Goal: Transaction & Acquisition: Purchase product/service

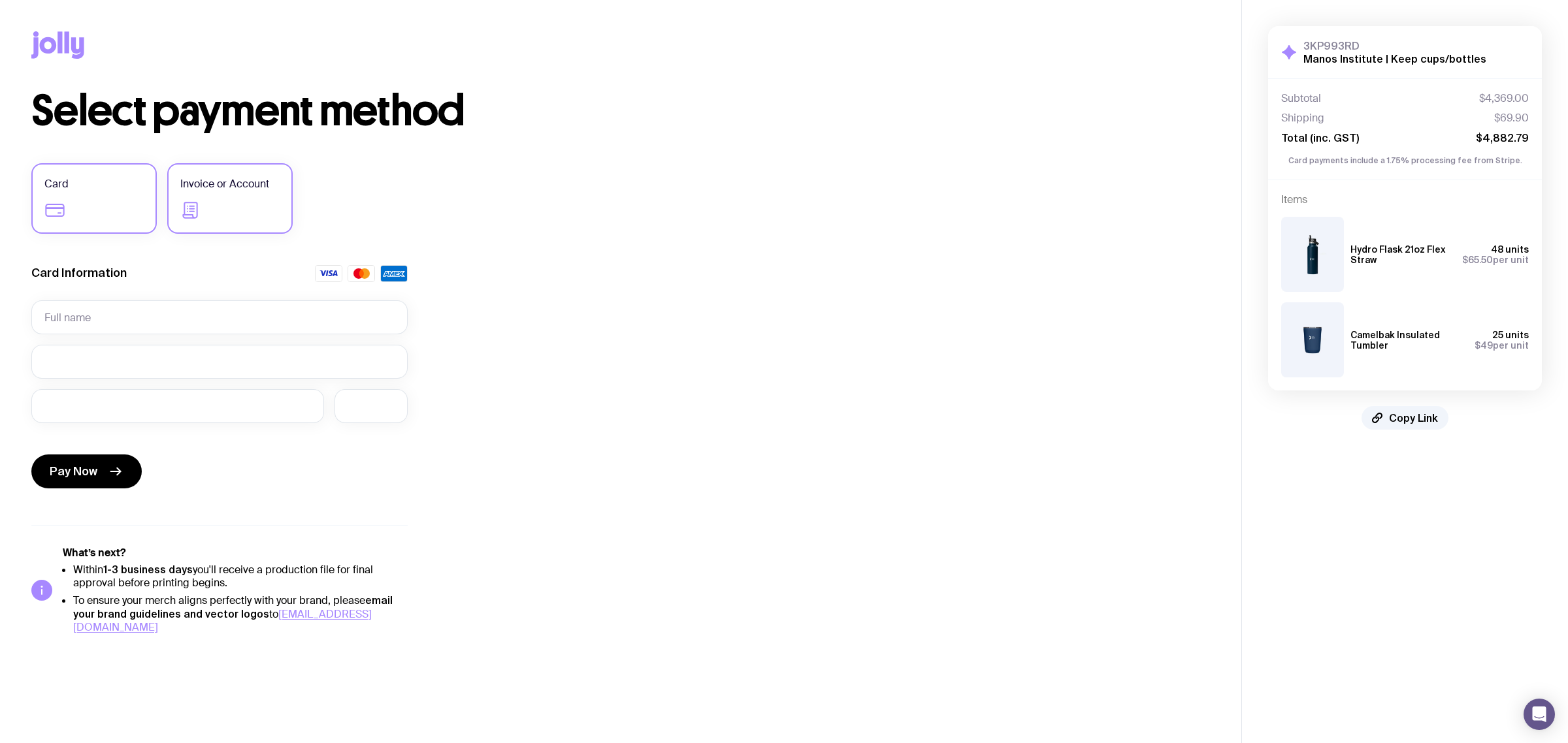
click at [193, 186] on span "Invoice or Account" at bounding box center [224, 184] width 89 height 16
click at [0, 0] on input "Invoice or Account" at bounding box center [0, 0] width 0 height 0
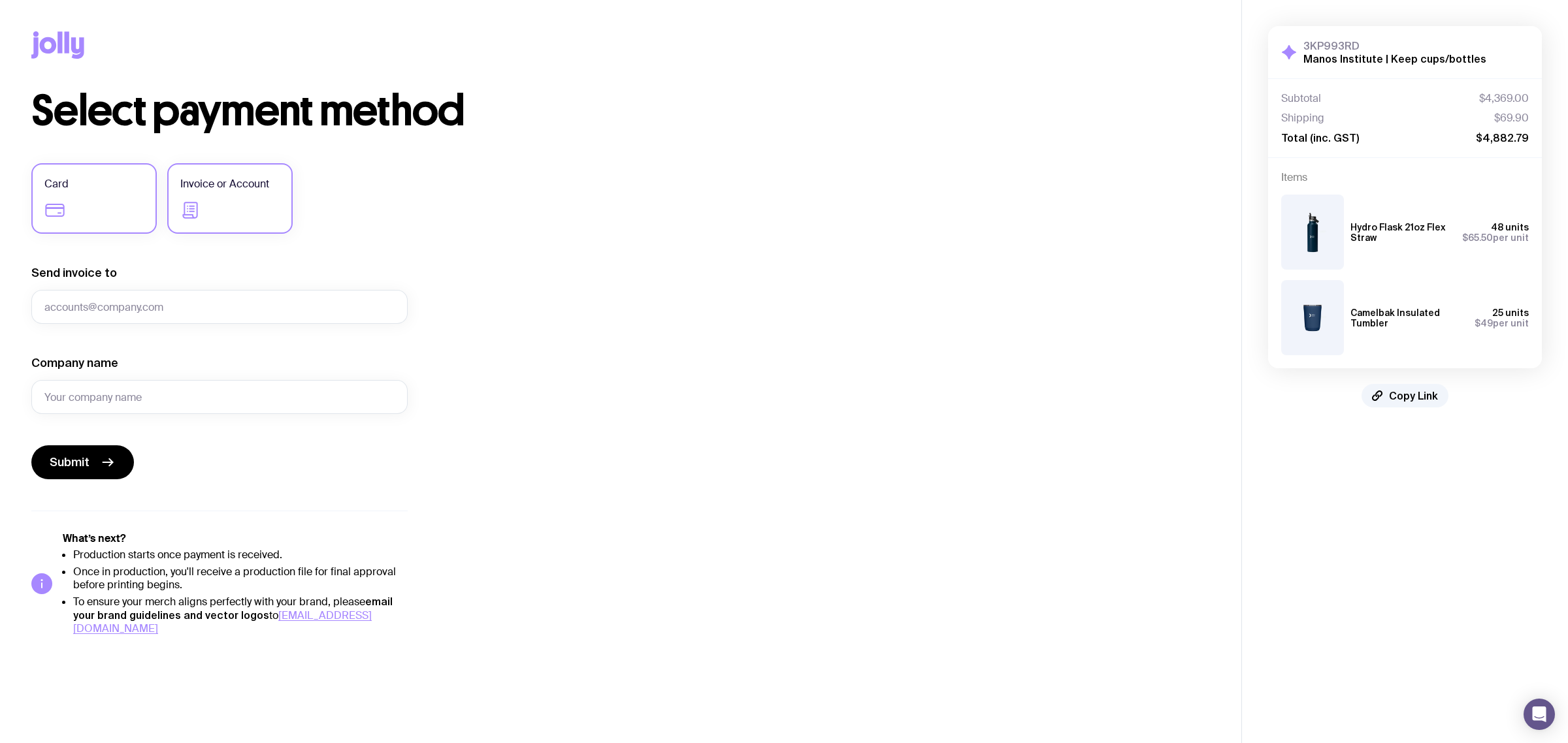
click at [111, 204] on label "Card" at bounding box center [94, 198] width 126 height 70
click at [0, 0] on input "Card" at bounding box center [0, 0] width 0 height 0
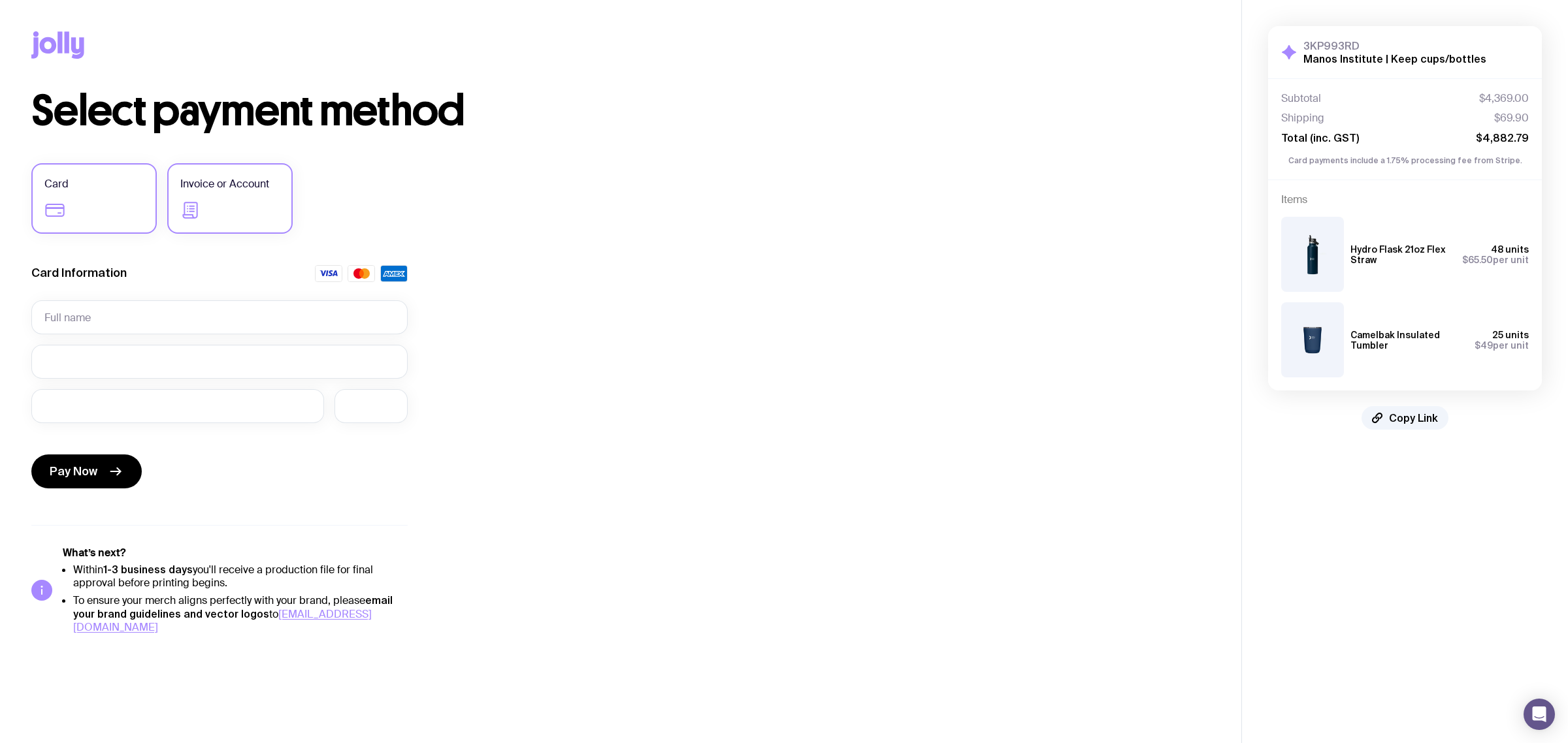
click at [229, 200] on label "Invoice or Account" at bounding box center [230, 198] width 126 height 70
click at [0, 0] on input "Invoice or Account" at bounding box center [0, 0] width 0 height 0
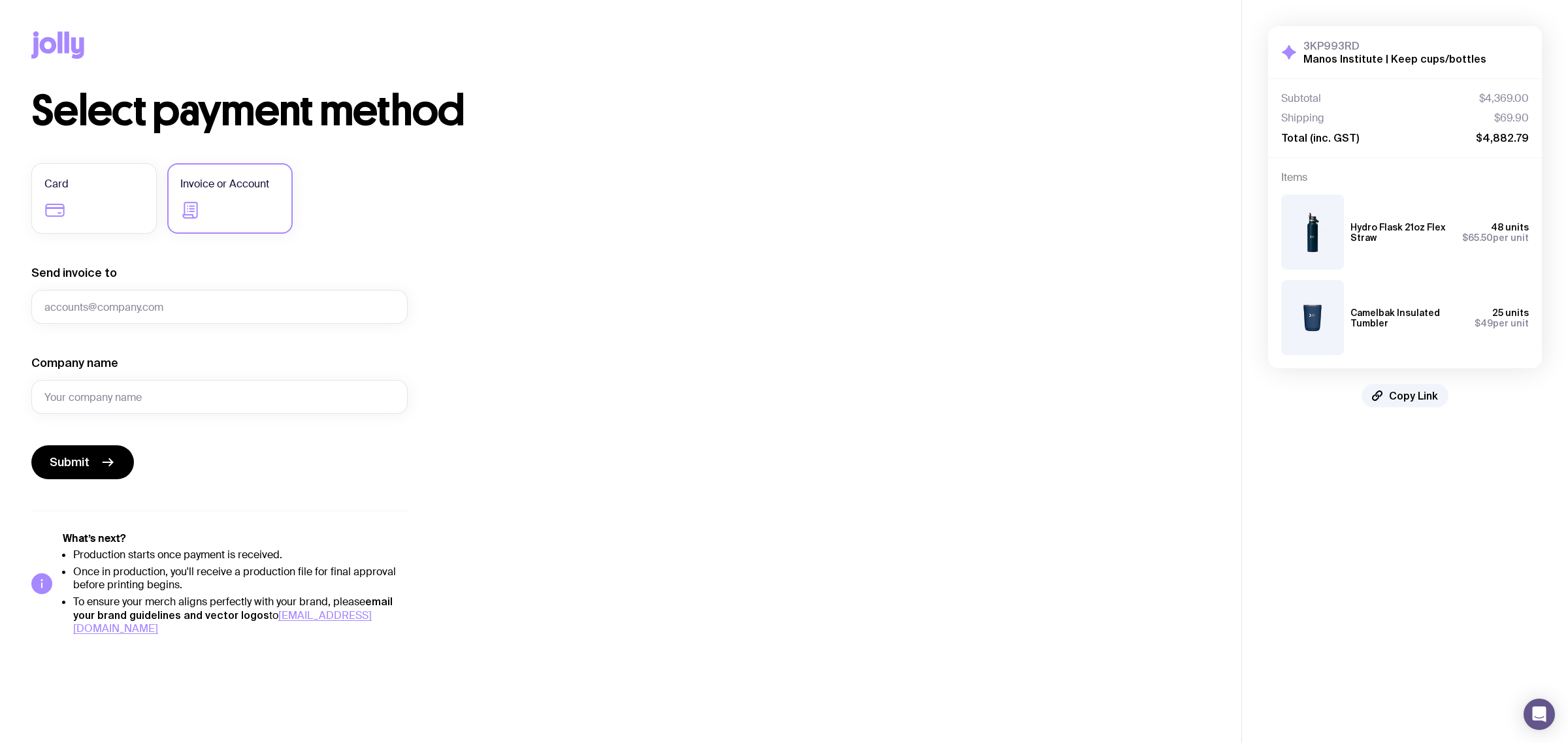
click at [756, 203] on div "Select payment method Card Invoice or Account Send invoice to Company name Subm…" at bounding box center [621, 362] width 1179 height 545
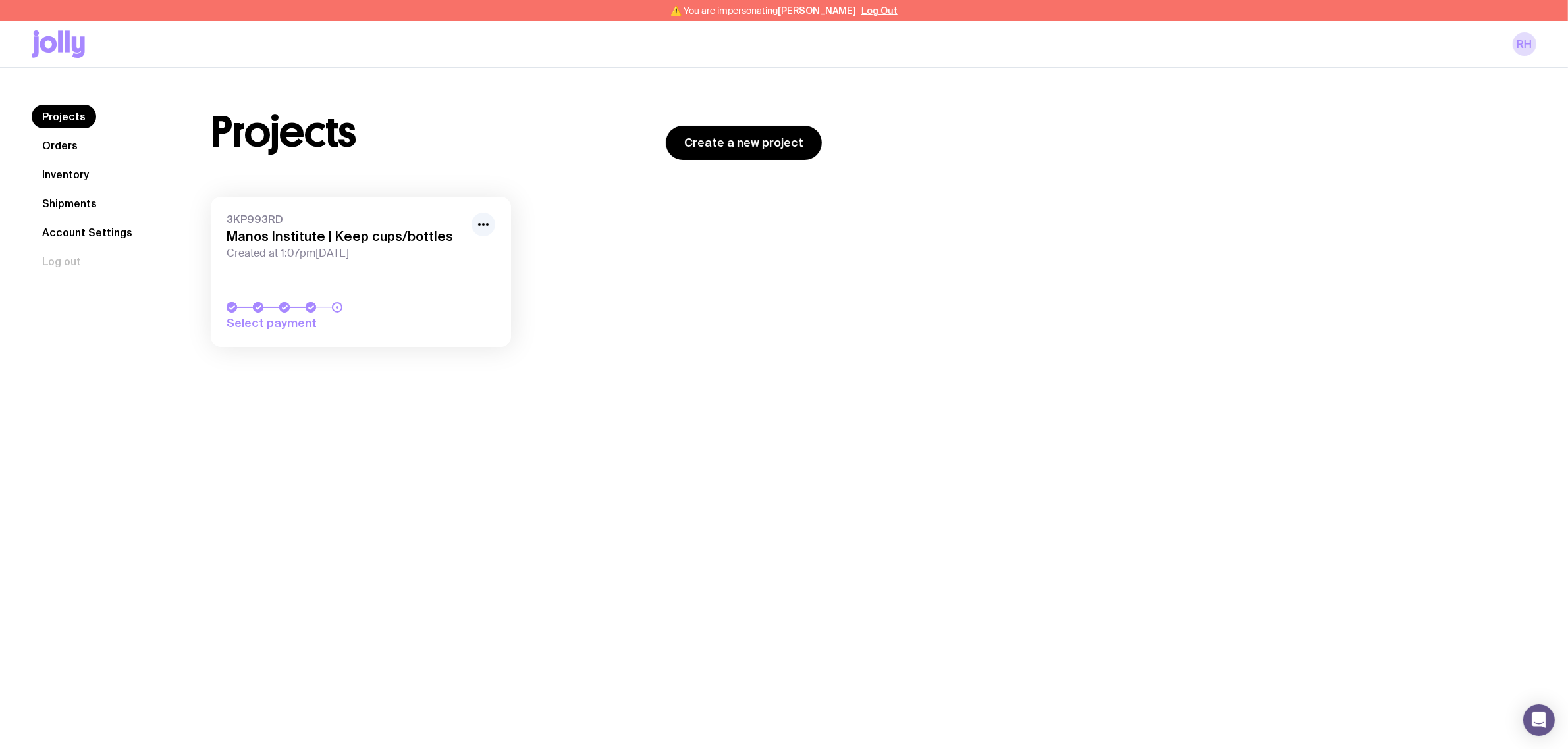
drag, startPoint x: 315, startPoint y: 234, endPoint x: 307, endPoint y: 243, distance: 12.0
click at [316, 234] on h3 "Manos Institute | Keep cups/bottles" at bounding box center [345, 237] width 237 height 16
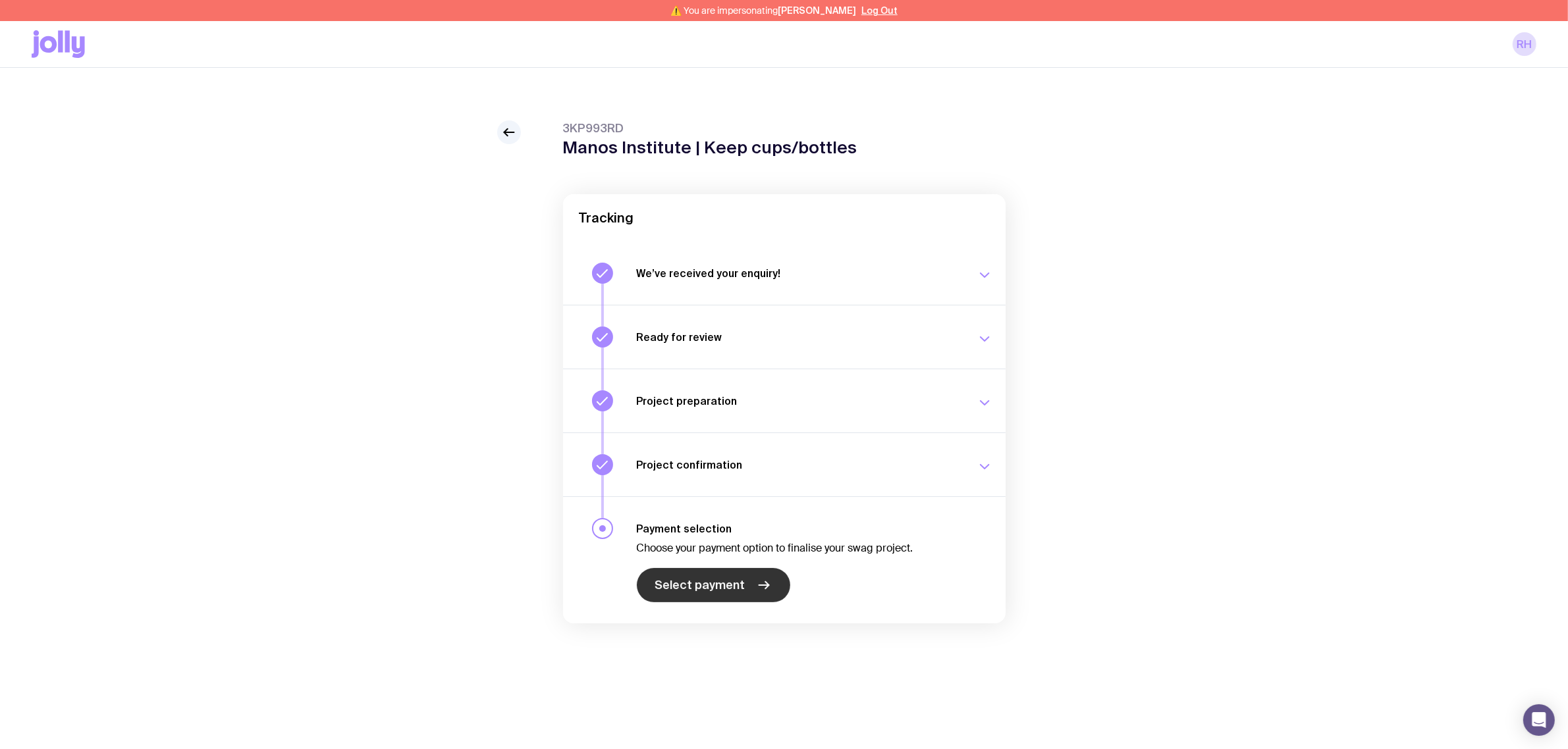
click at [735, 595] on link "Select payment" at bounding box center [713, 585] width 153 height 34
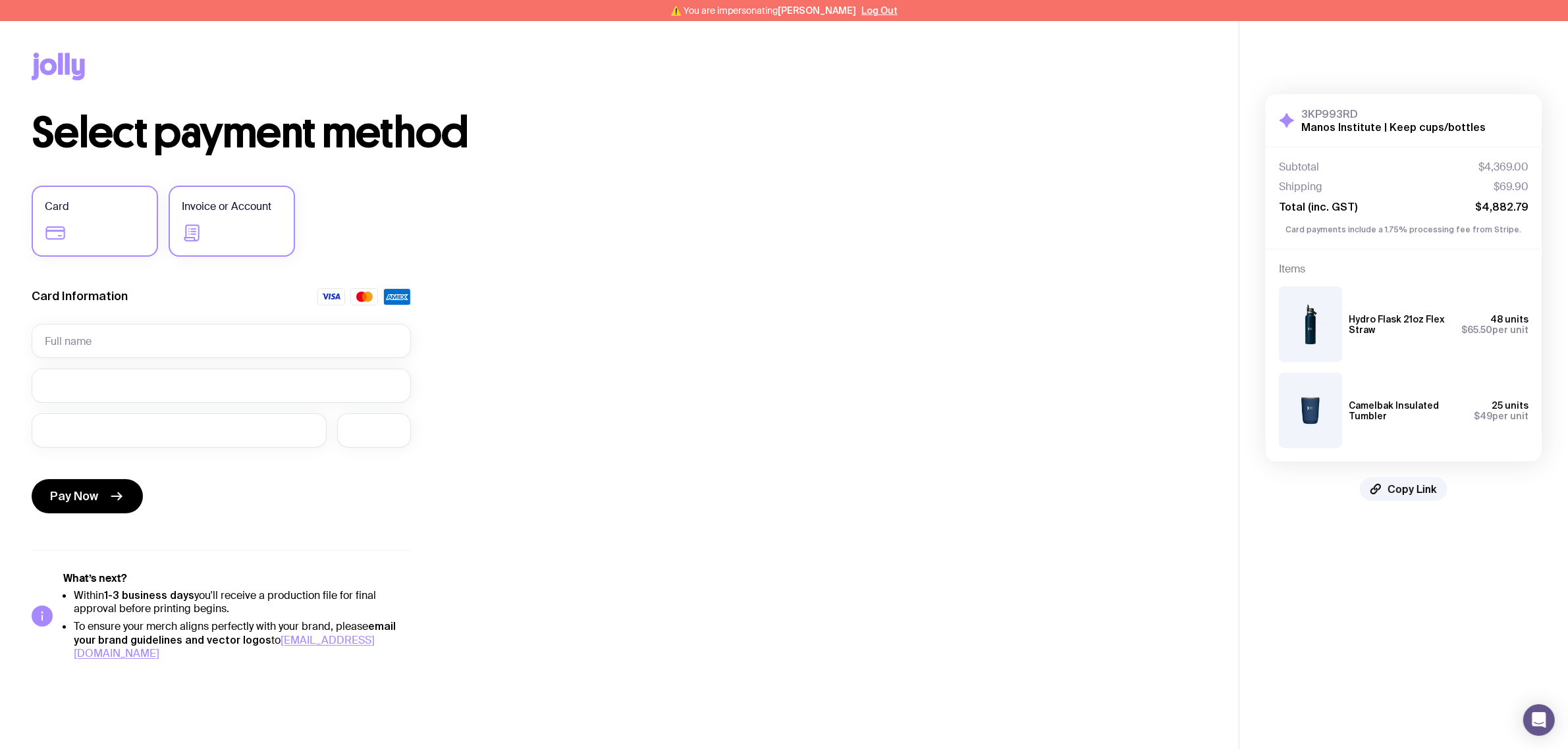
click at [234, 186] on label "Invoice or Account" at bounding box center [231, 221] width 127 height 71
click at [0, 0] on input "Invoice or Account" at bounding box center [0, 0] width 0 height 0
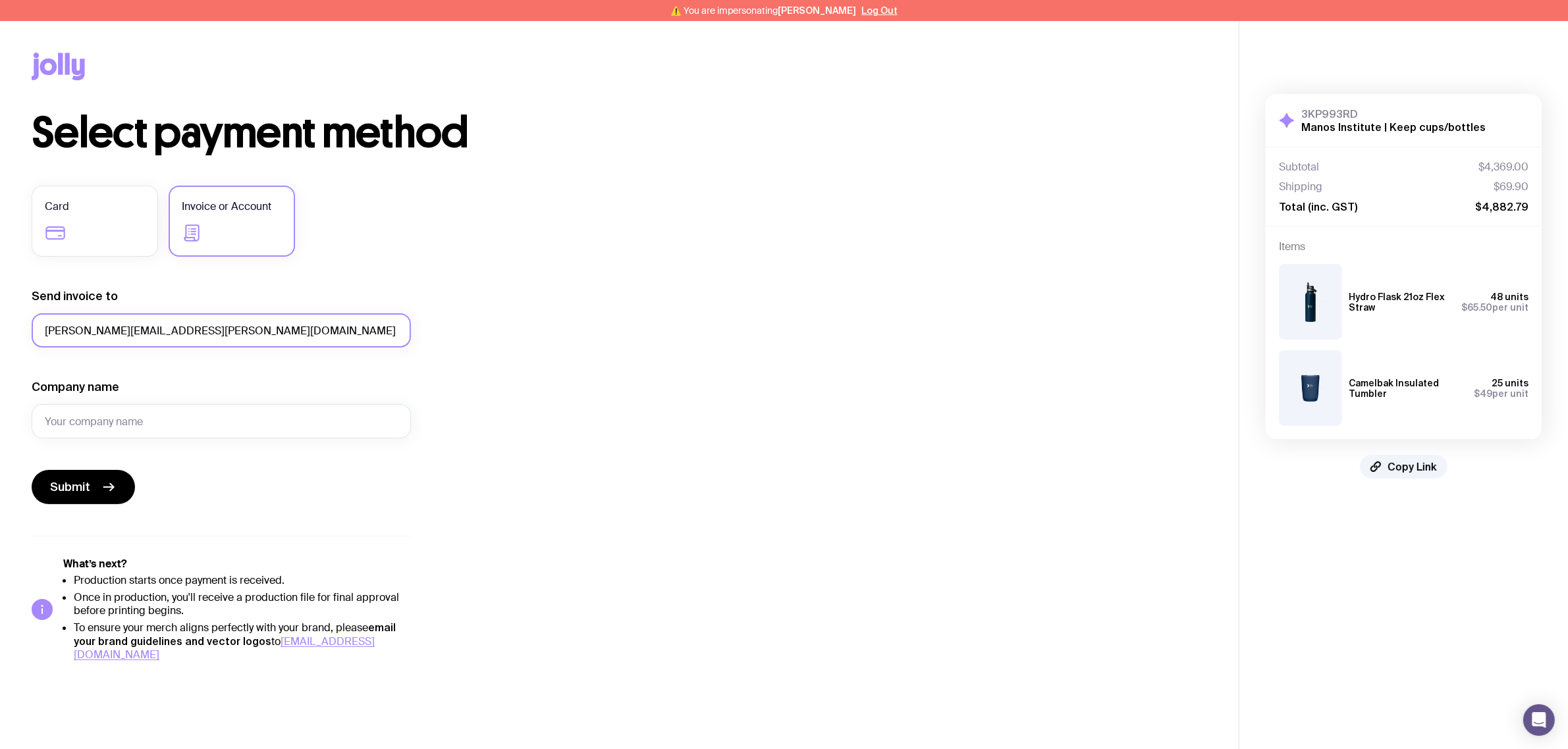
click at [103, 341] on input "richard.t.holden@gmail.com" at bounding box center [221, 331] width 379 height 34
click at [202, 347] on input "richard.t.holden@gmail.com" at bounding box center [221, 331] width 379 height 34
click at [154, 404] on div "Company name" at bounding box center [221, 408] width 379 height 59
click at [164, 412] on input "Company name" at bounding box center [221, 422] width 379 height 34
click at [174, 415] on input "Company name" at bounding box center [221, 422] width 379 height 34
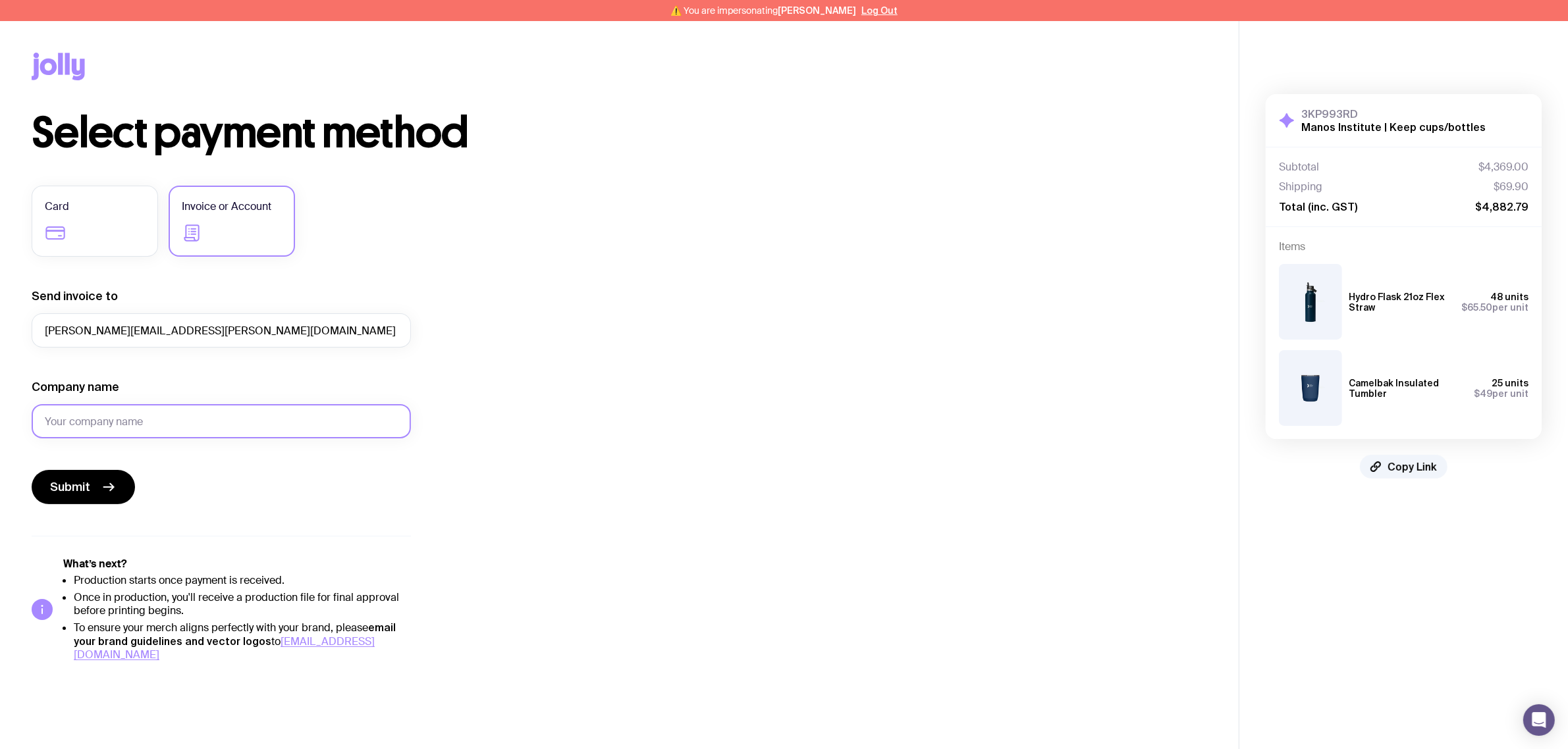
click at [175, 420] on input "Company name" at bounding box center [221, 422] width 379 height 34
click at [176, 422] on input "Company name" at bounding box center [221, 422] width 379 height 34
click at [176, 422] on input "Company name" at bounding box center [221, 422] width 379 height 34
paste input "Manos Institute for Cognitive Economics"
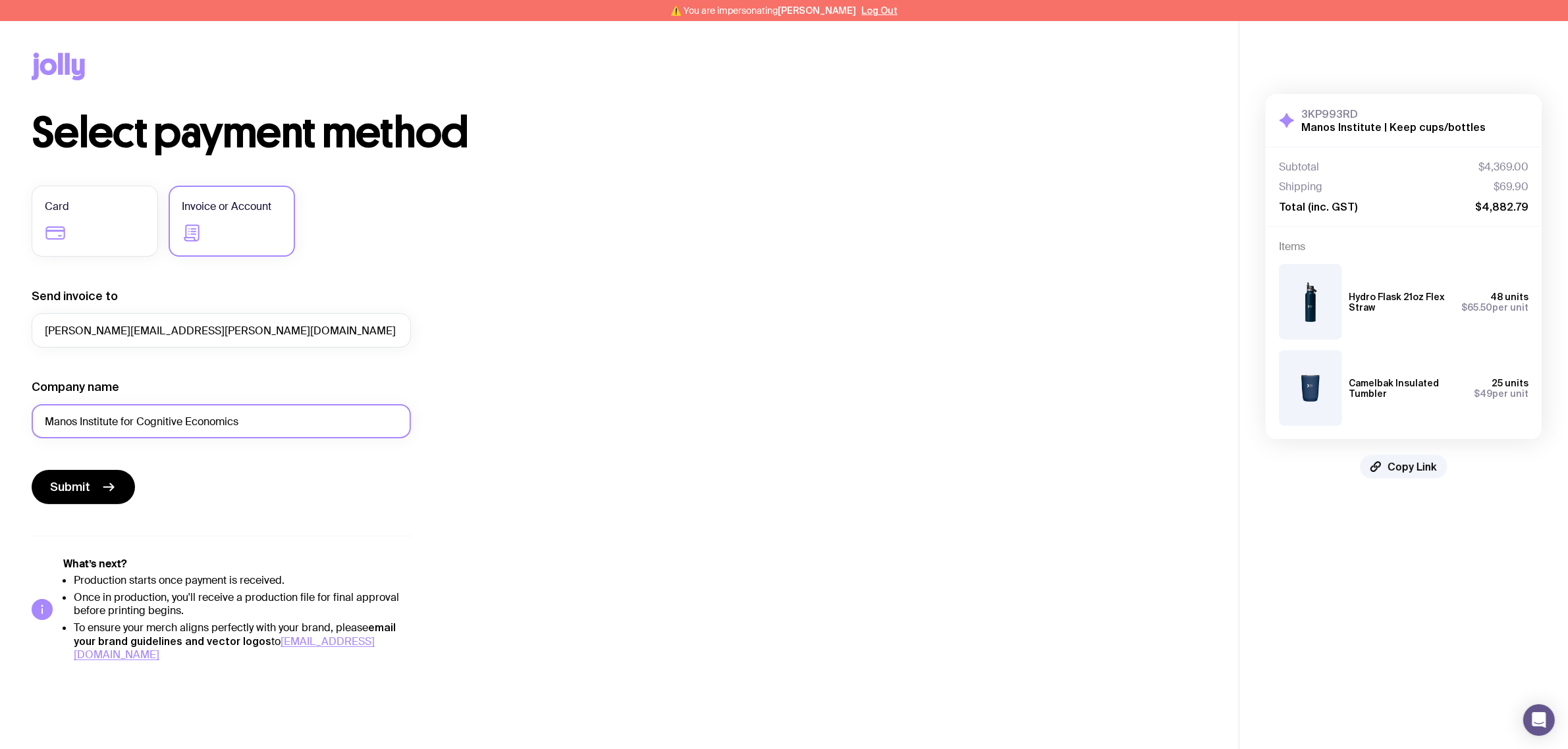
type input "Manos Institute for Cognitive Economics"
click at [557, 408] on div "Select payment method Card Invoice or Account Send invoice to richard.t.holden@…" at bounding box center [619, 386] width 1176 height 549
click at [87, 479] on span "Submit" at bounding box center [70, 487] width 40 height 16
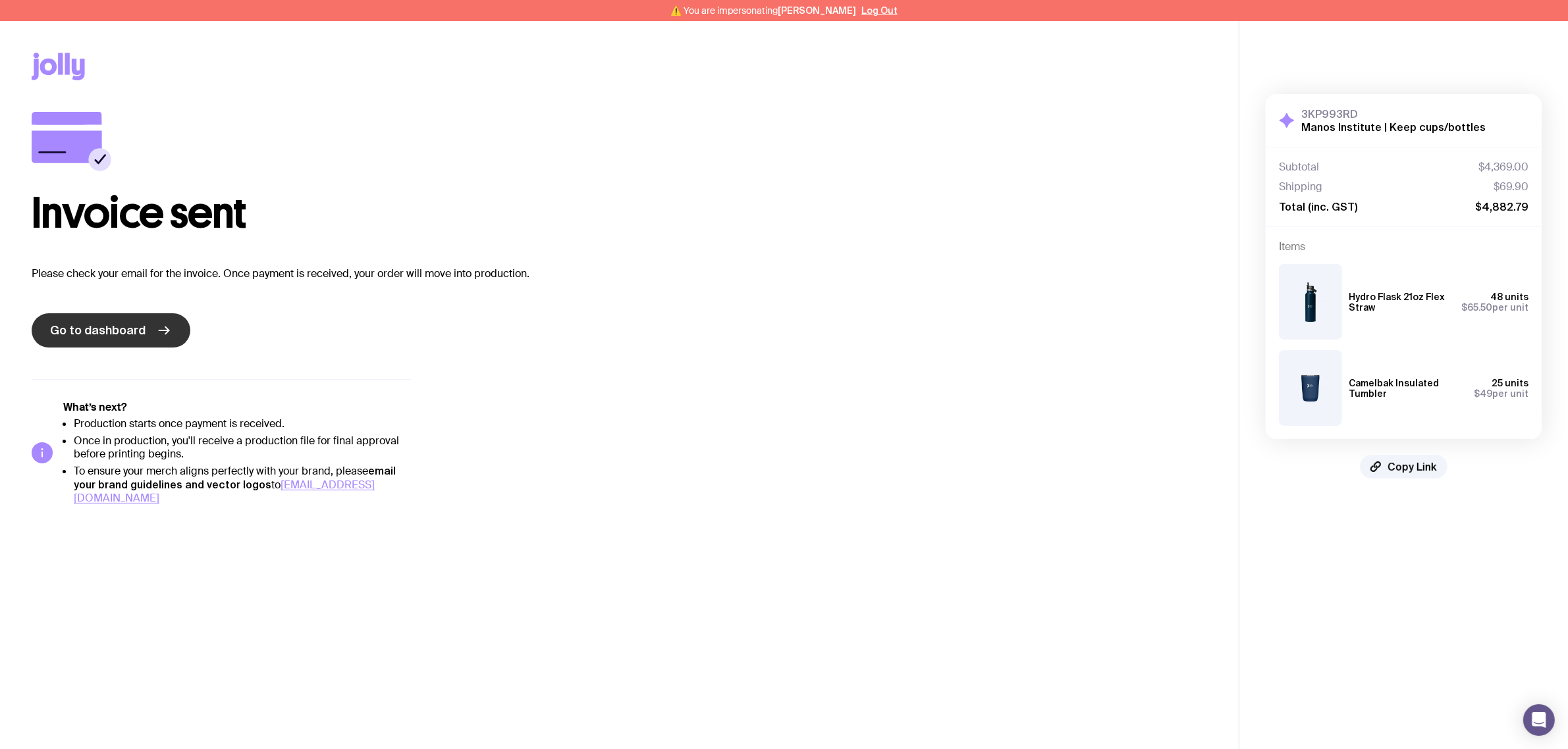
click at [162, 328] on icon at bounding box center [164, 331] width 16 height 16
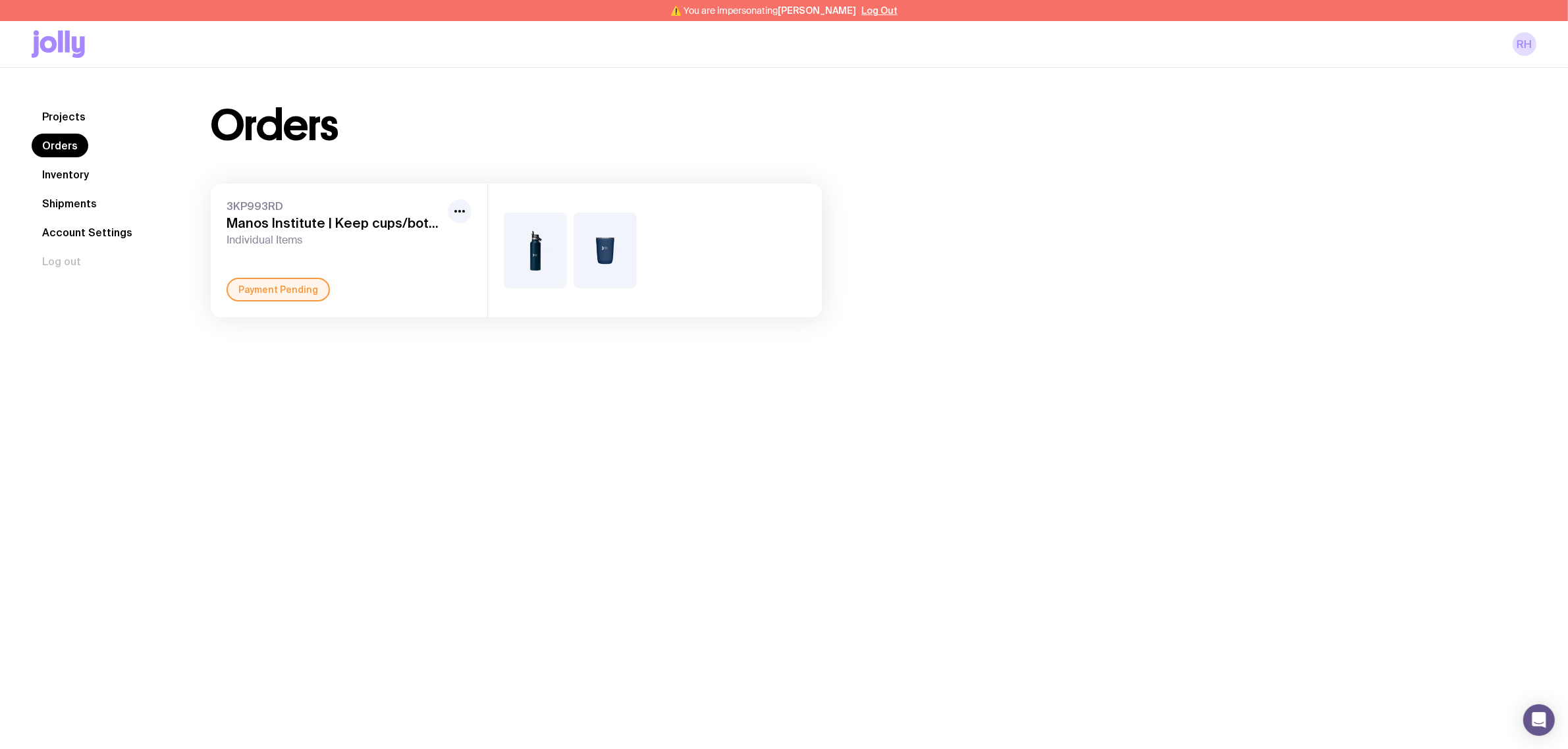
click at [553, 370] on div "Projects Orders Inventory Shipments Account Settings Log out Projects Orders In…" at bounding box center [784, 442] width 1568 height 749
